Goal: Information Seeking & Learning: Compare options

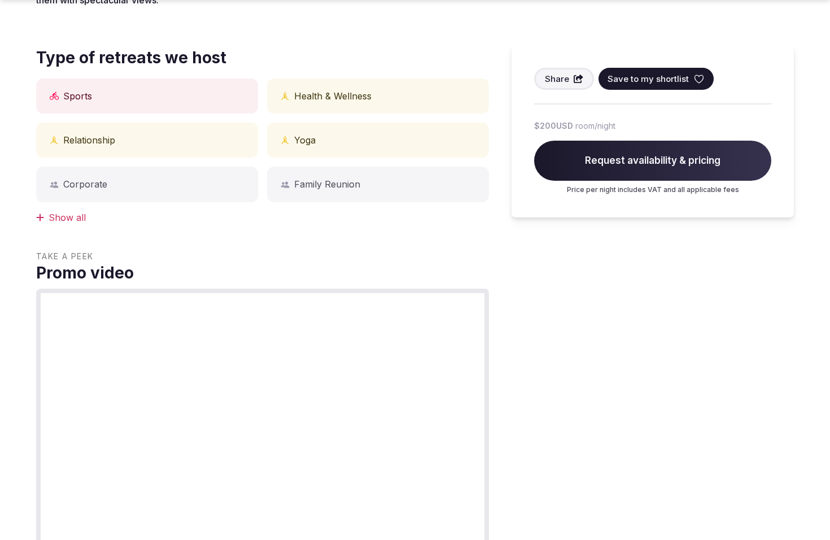
scroll to position [998, 0]
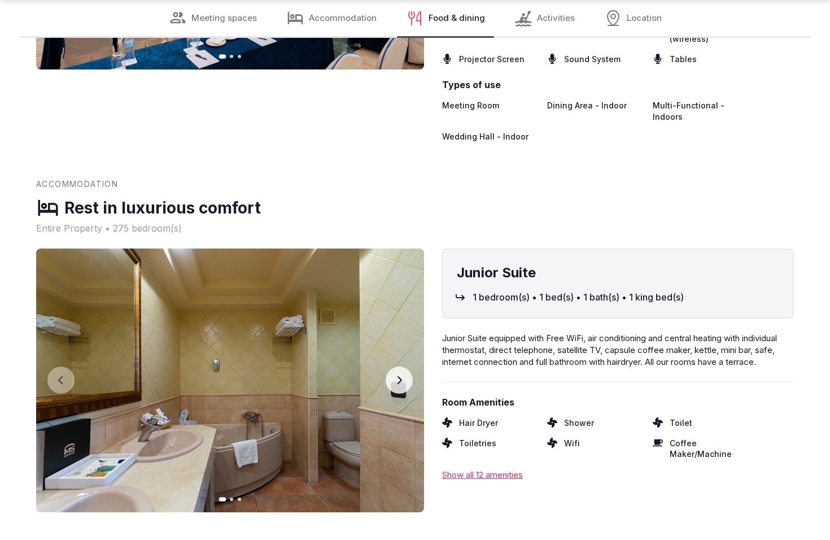
scroll to position [1990, 0]
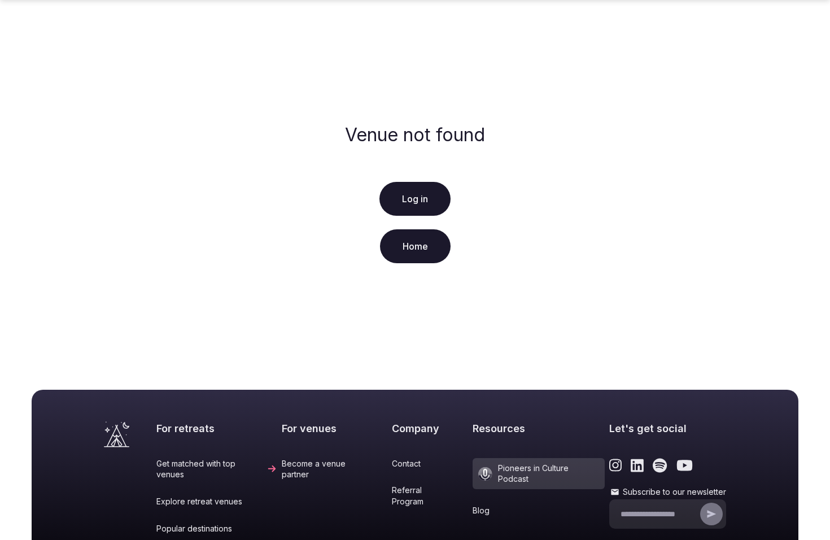
scroll to position [191, 0]
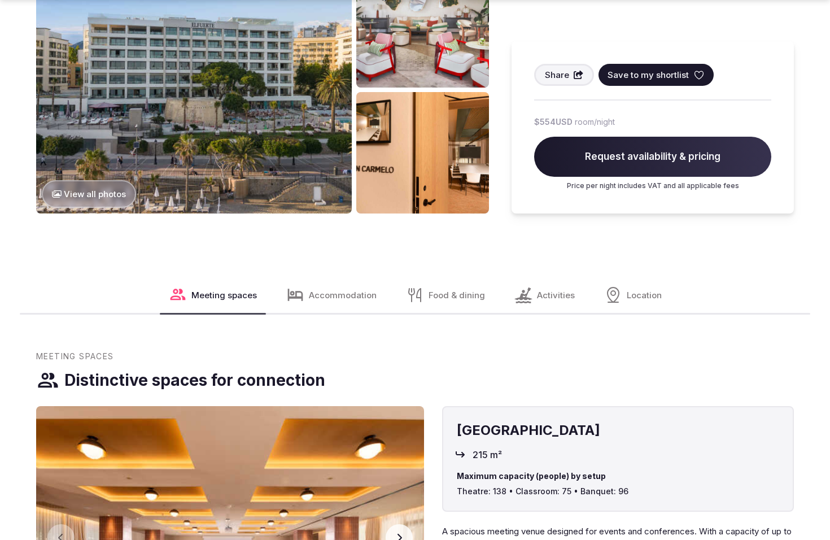
scroll to position [1514, 0]
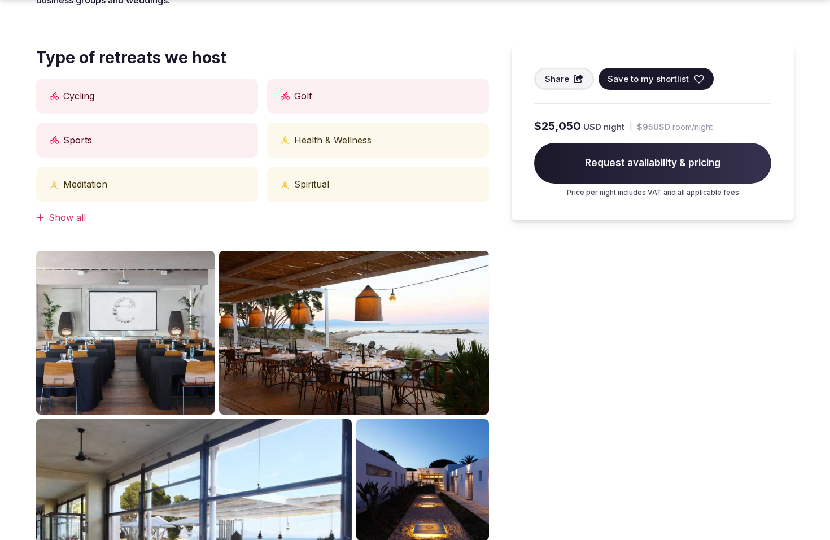
scroll to position [998, 0]
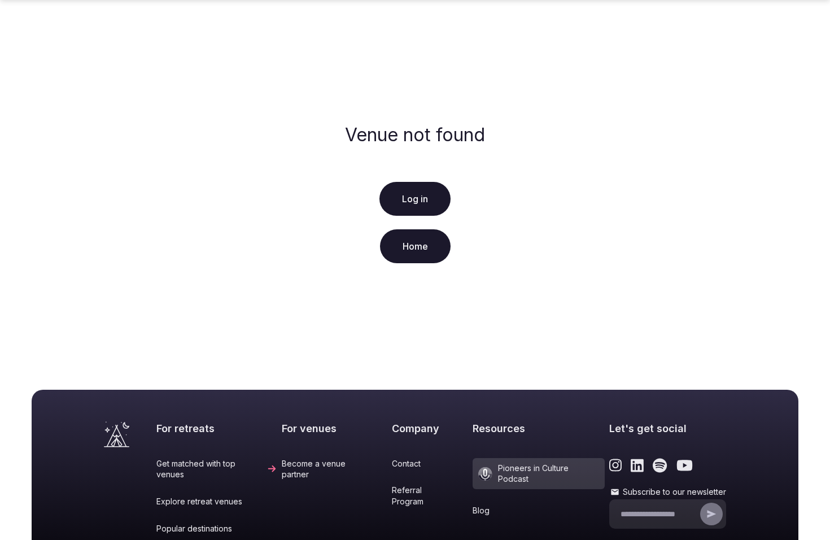
scroll to position [191, 0]
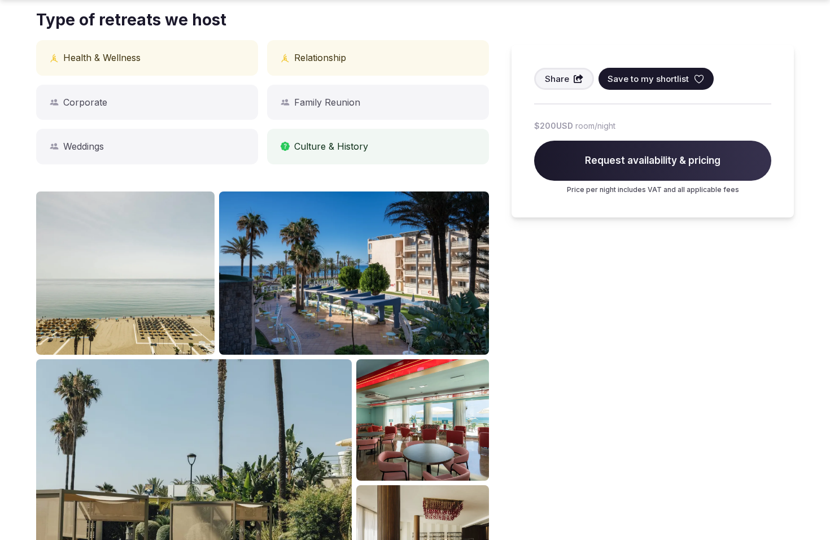
scroll to position [998, 0]
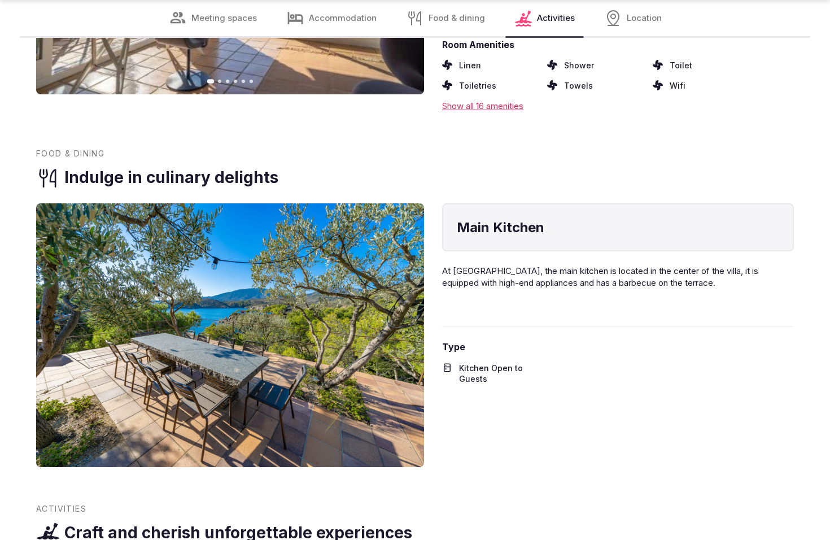
scroll to position [1949, 0]
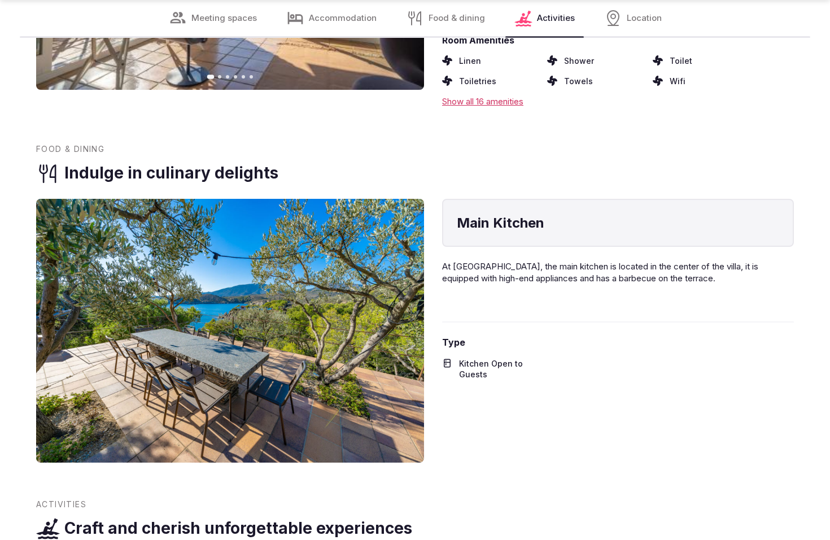
scroll to position [1954, 0]
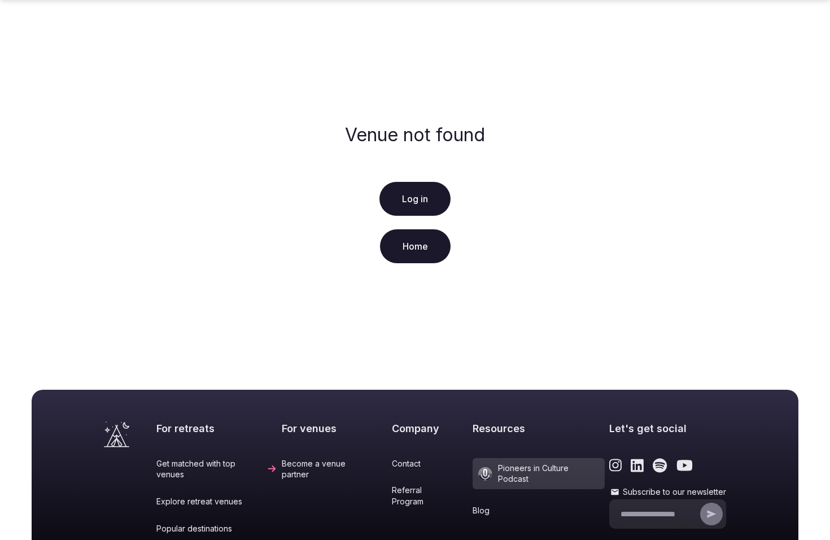
scroll to position [191, 0]
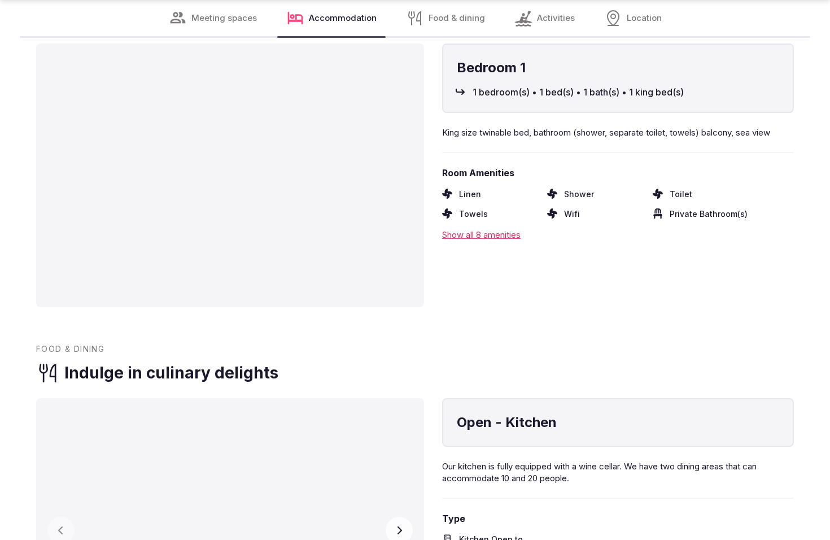
scroll to position [1992, 0]
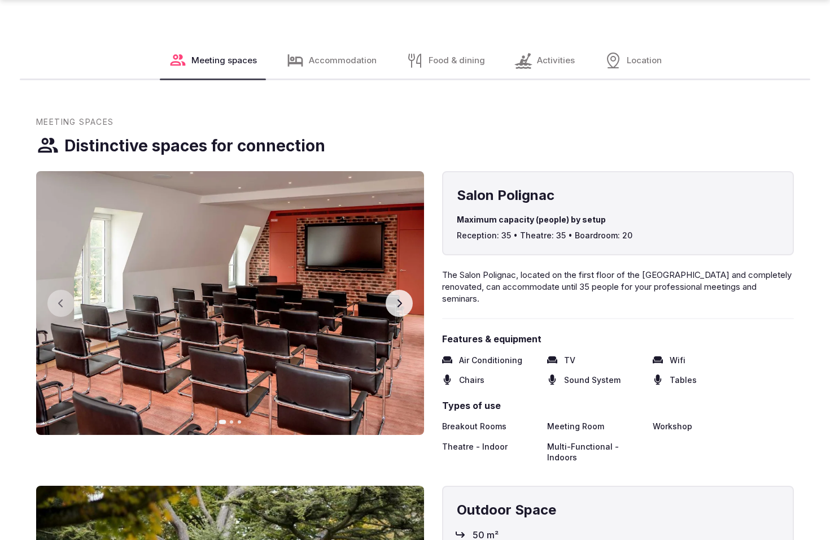
scroll to position [2029, 0]
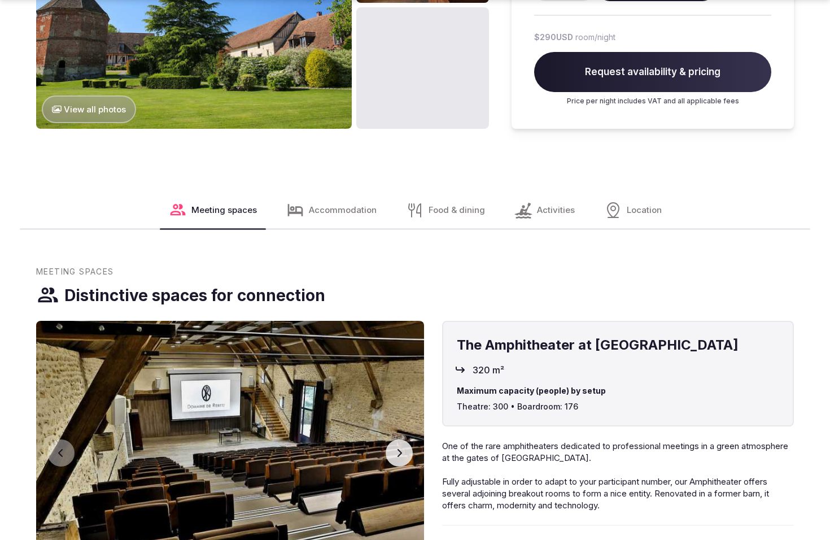
scroll to position [1514, 0]
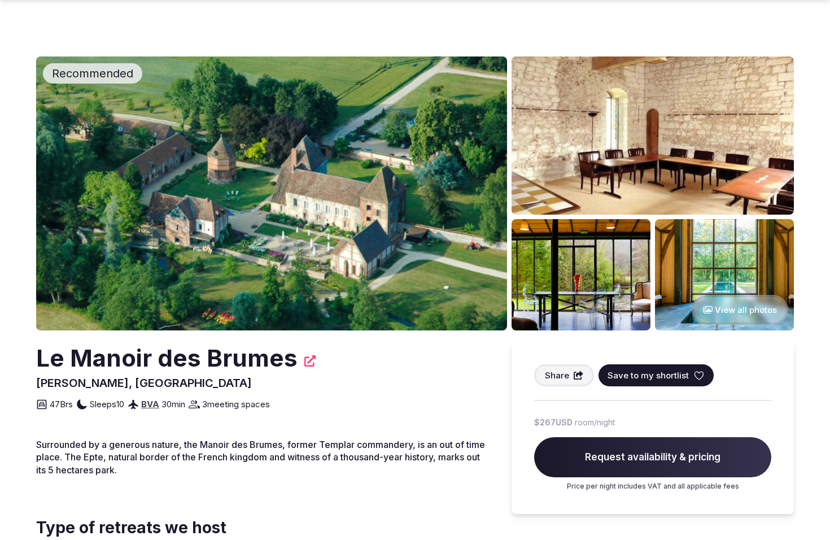
scroll to position [482, 0]
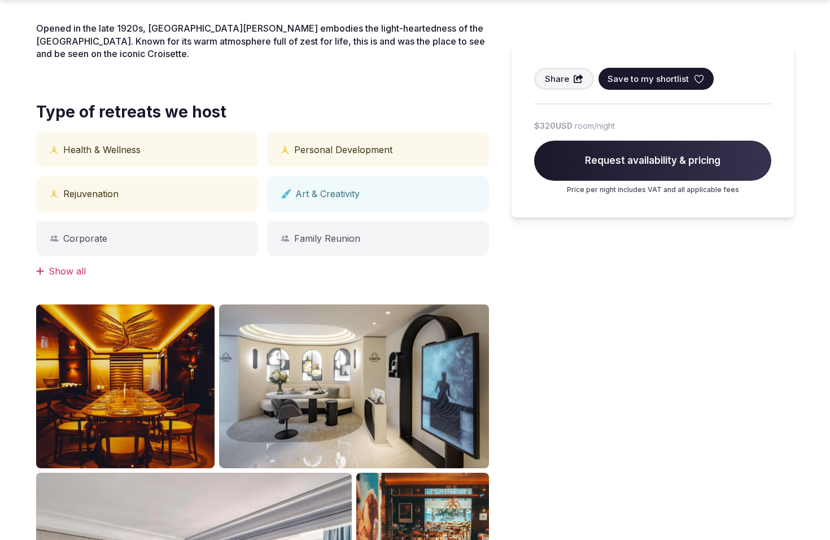
scroll to position [998, 0]
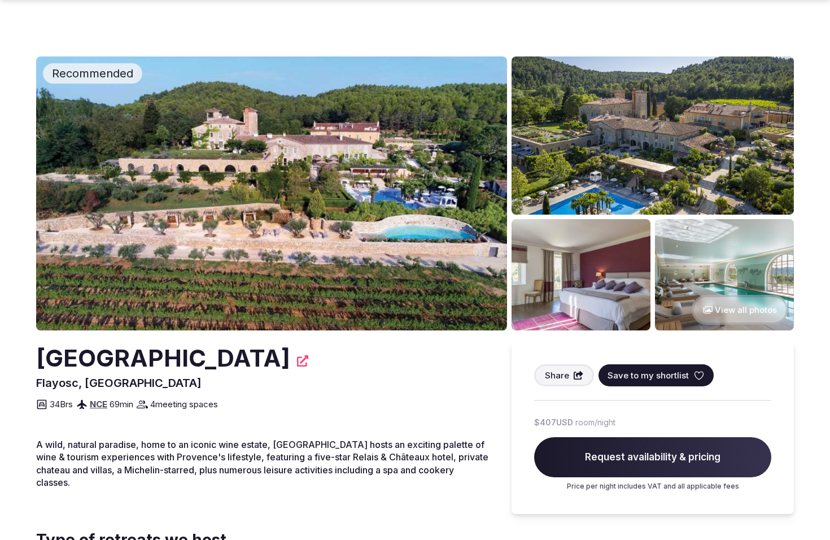
scroll to position [964, 0]
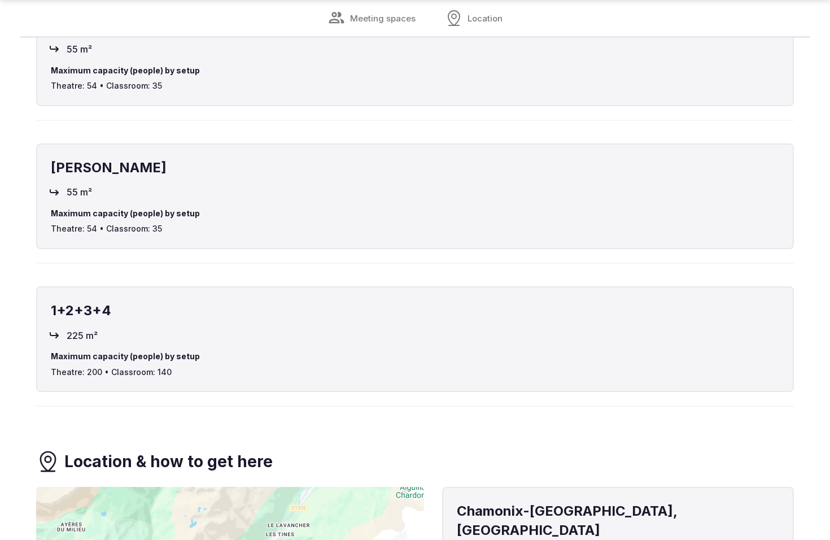
scroll to position [1992, 0]
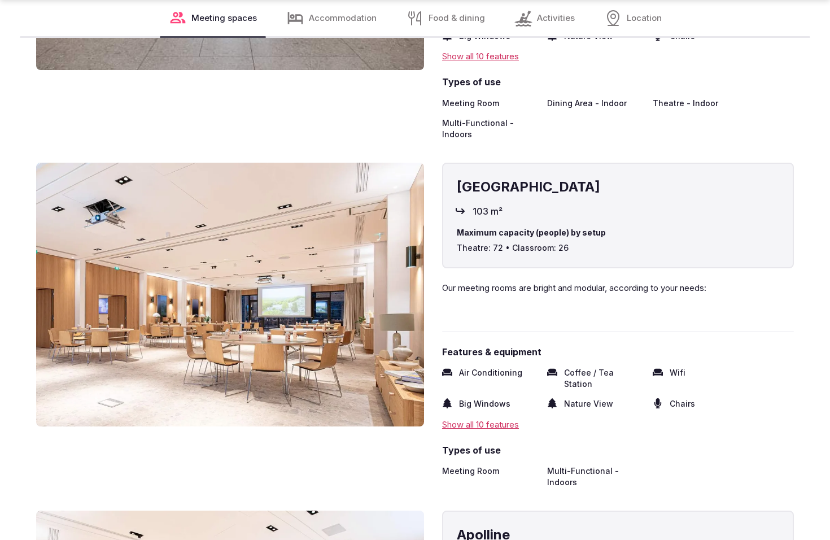
scroll to position [1992, 0]
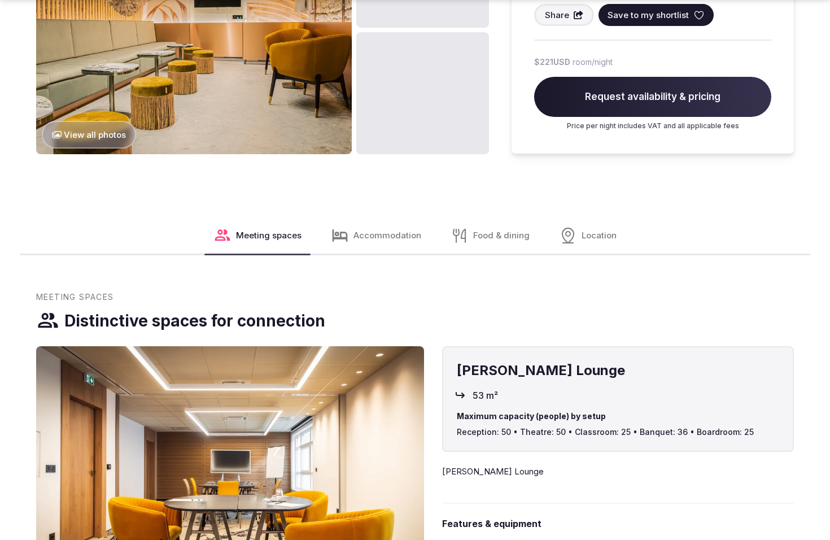
scroll to position [1514, 0]
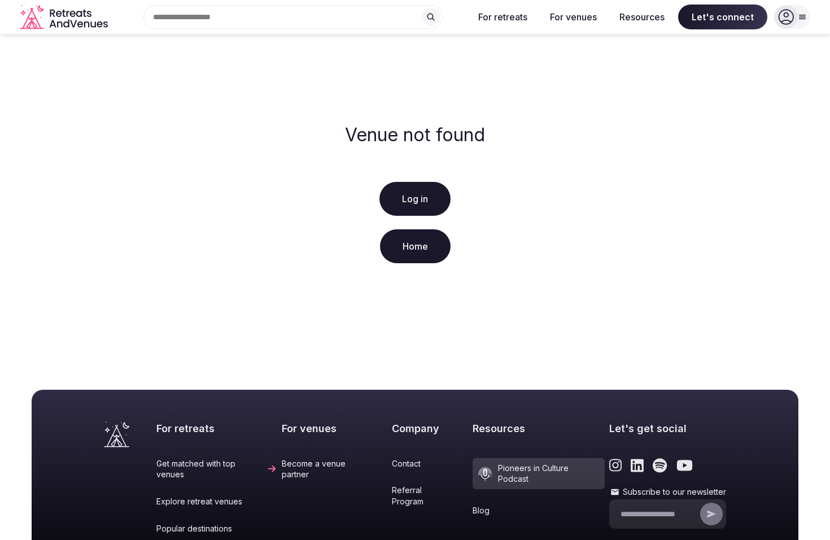
scroll to position [191, 0]
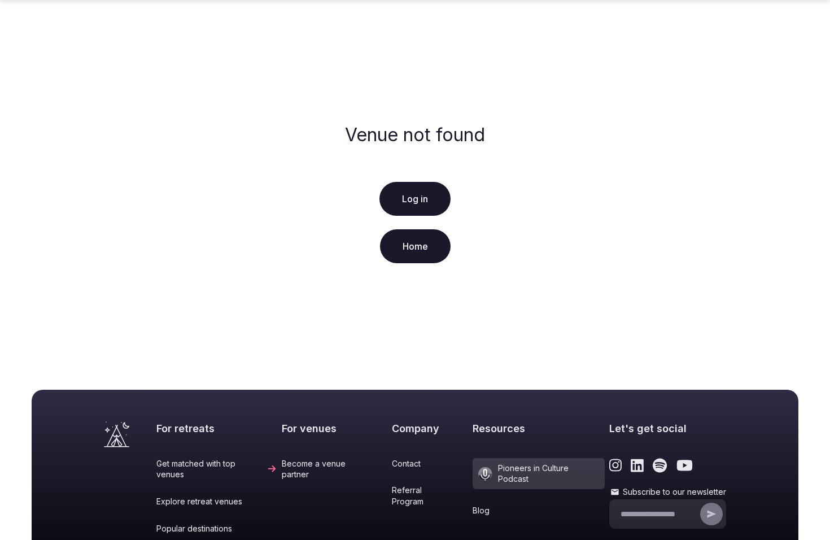
scroll to position [191, 0]
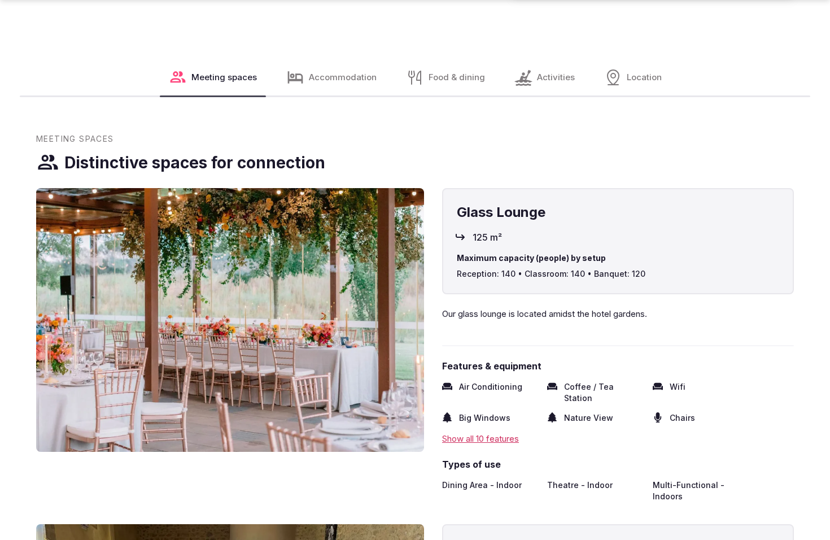
scroll to position [2029, 0]
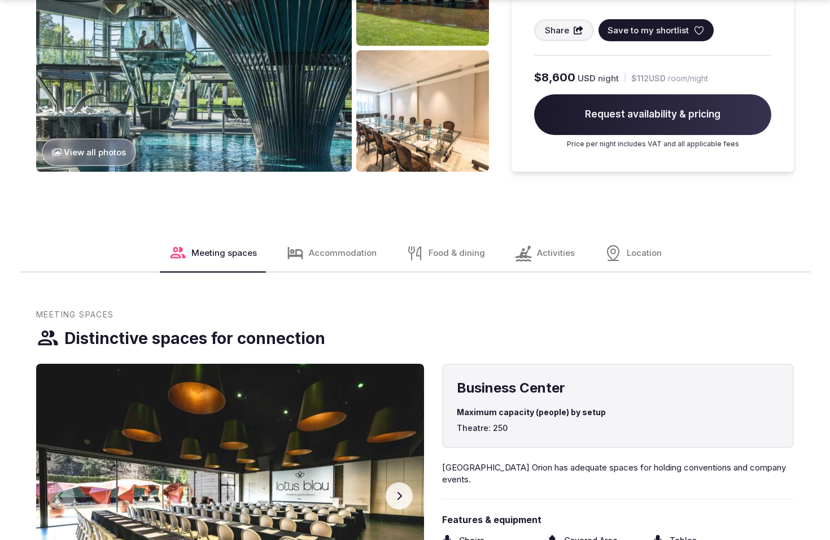
scroll to position [1480, 0]
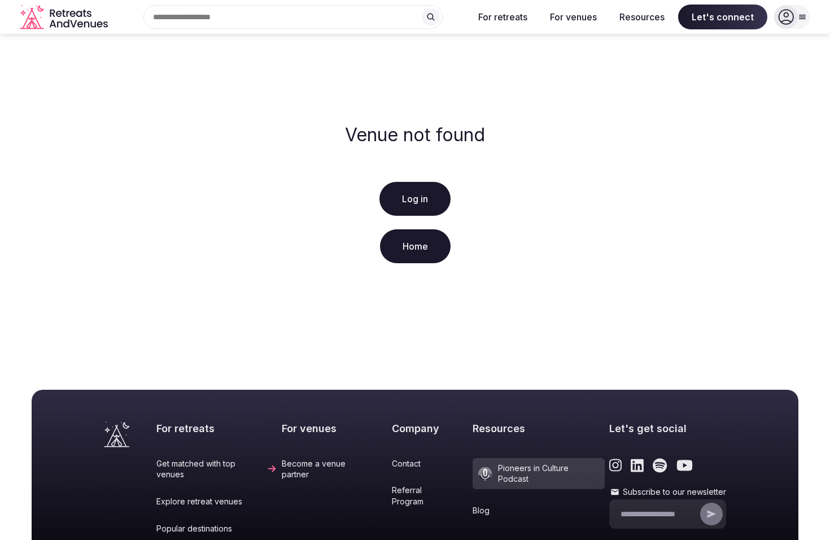
scroll to position [191, 0]
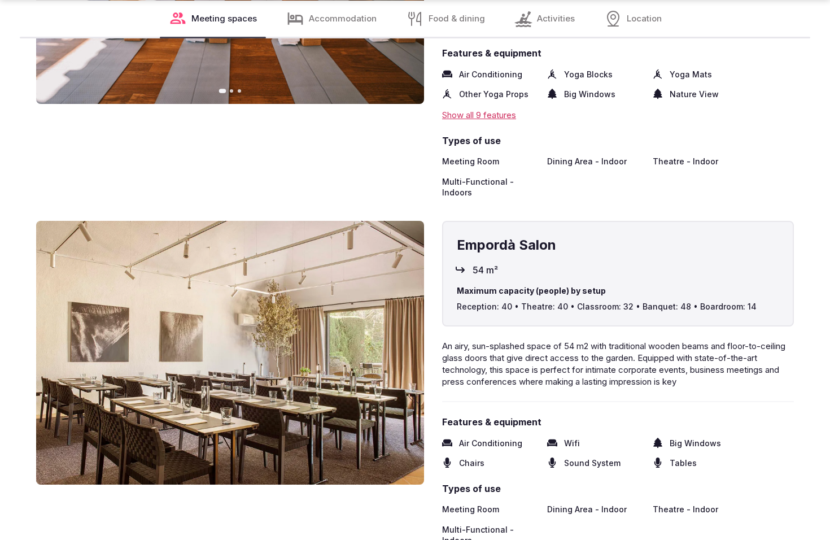
scroll to position [1990, 0]
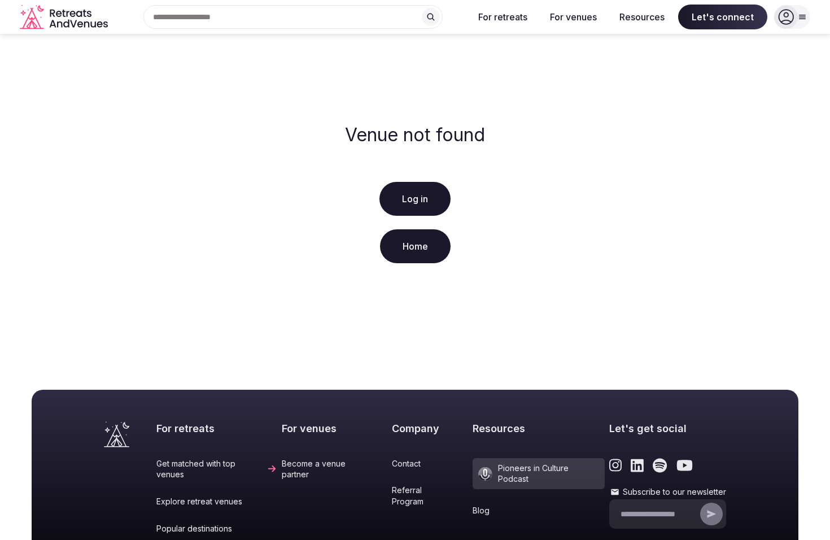
scroll to position [191, 0]
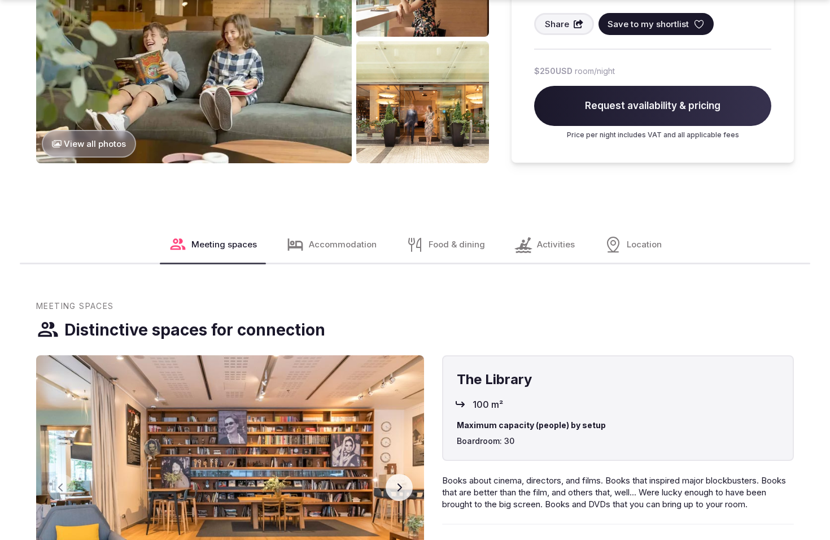
scroll to position [1514, 0]
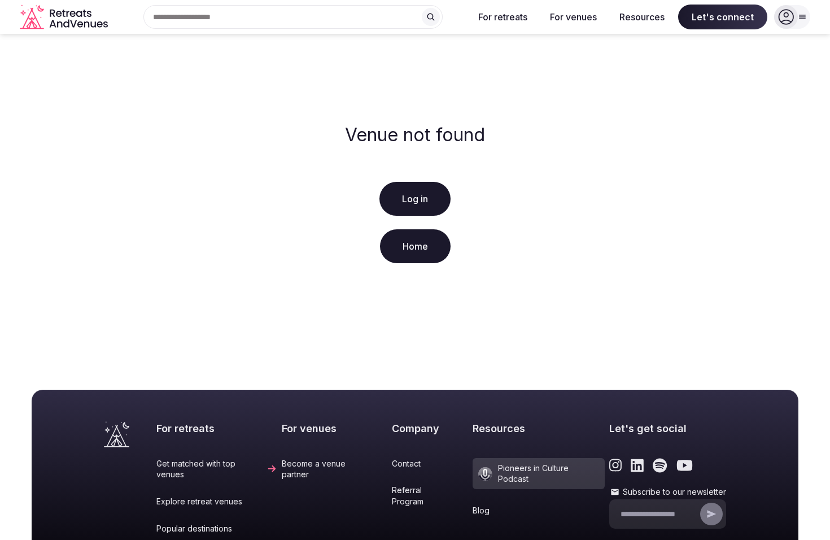
scroll to position [191, 0]
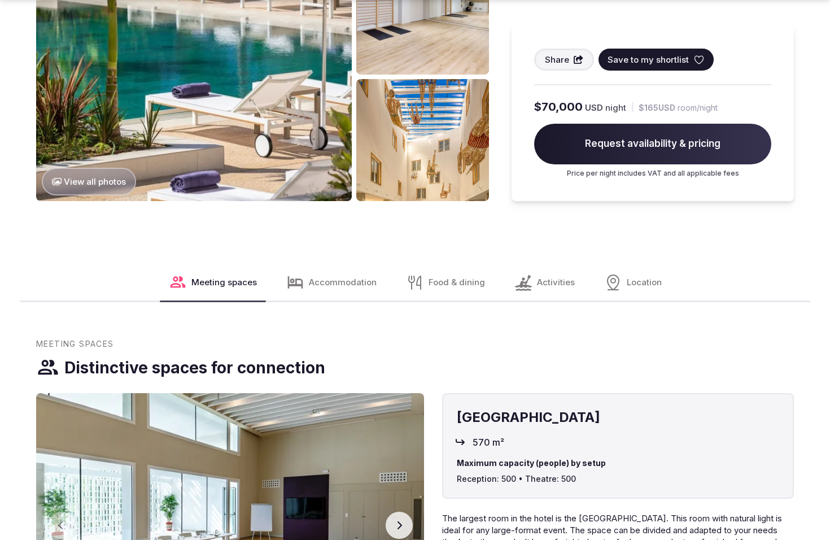
scroll to position [1514, 0]
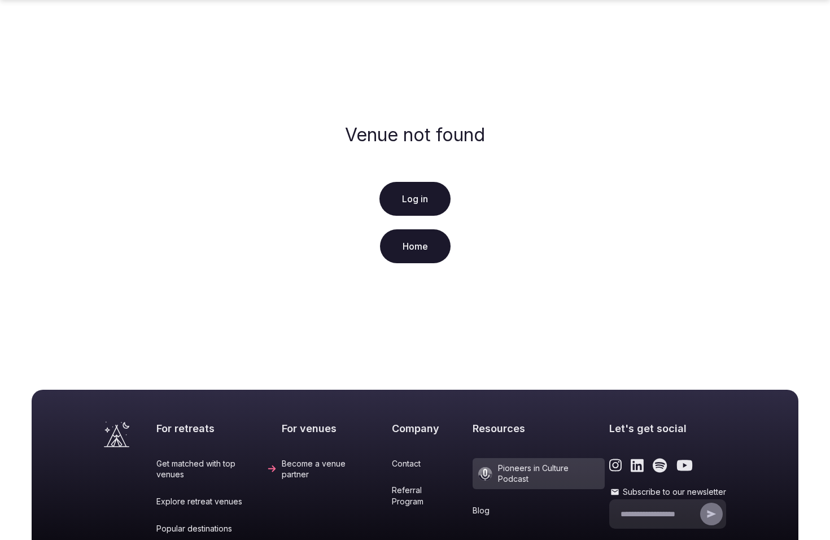
scroll to position [191, 0]
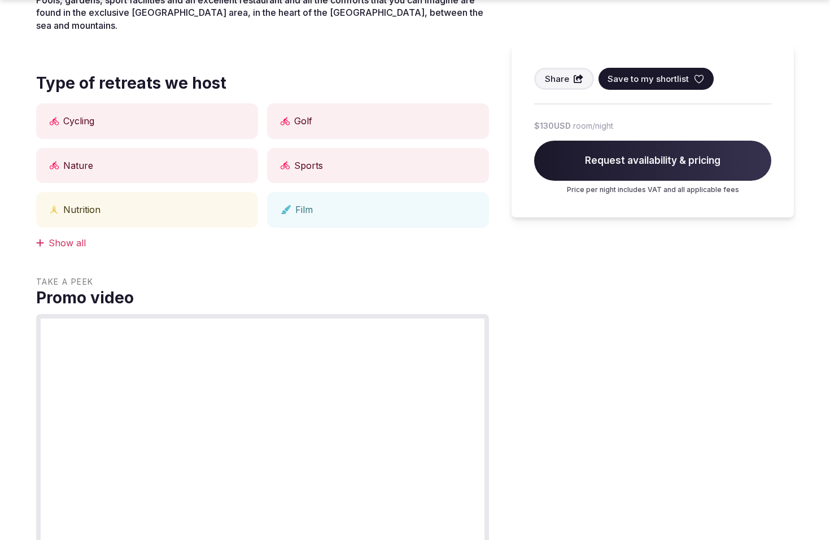
scroll to position [998, 0]
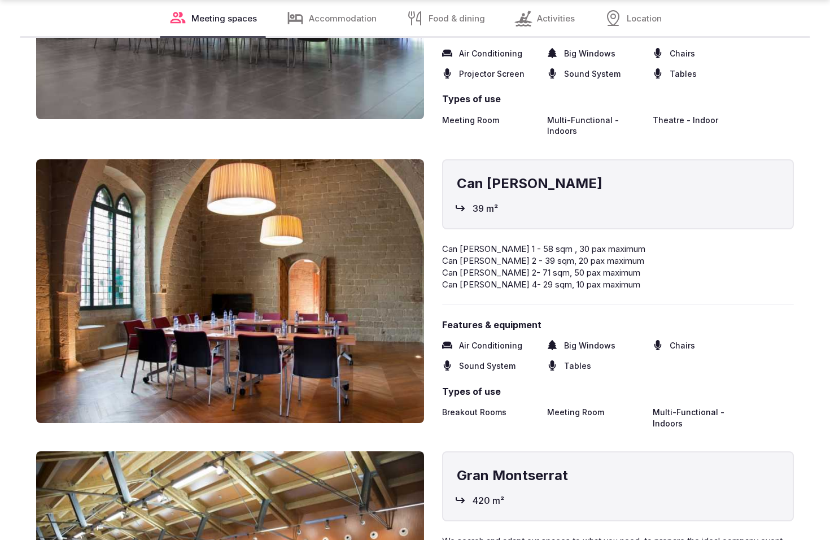
scroll to position [1992, 0]
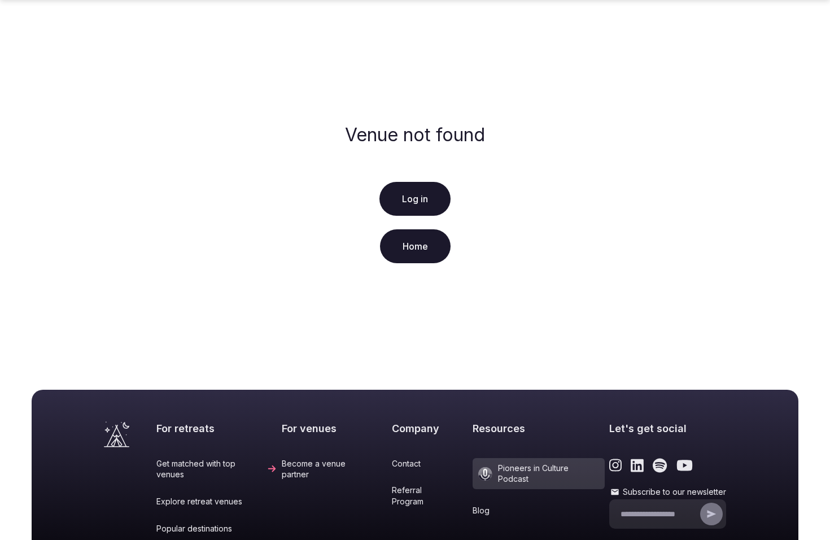
scroll to position [191, 0]
